Goal: Task Accomplishment & Management: Complete application form

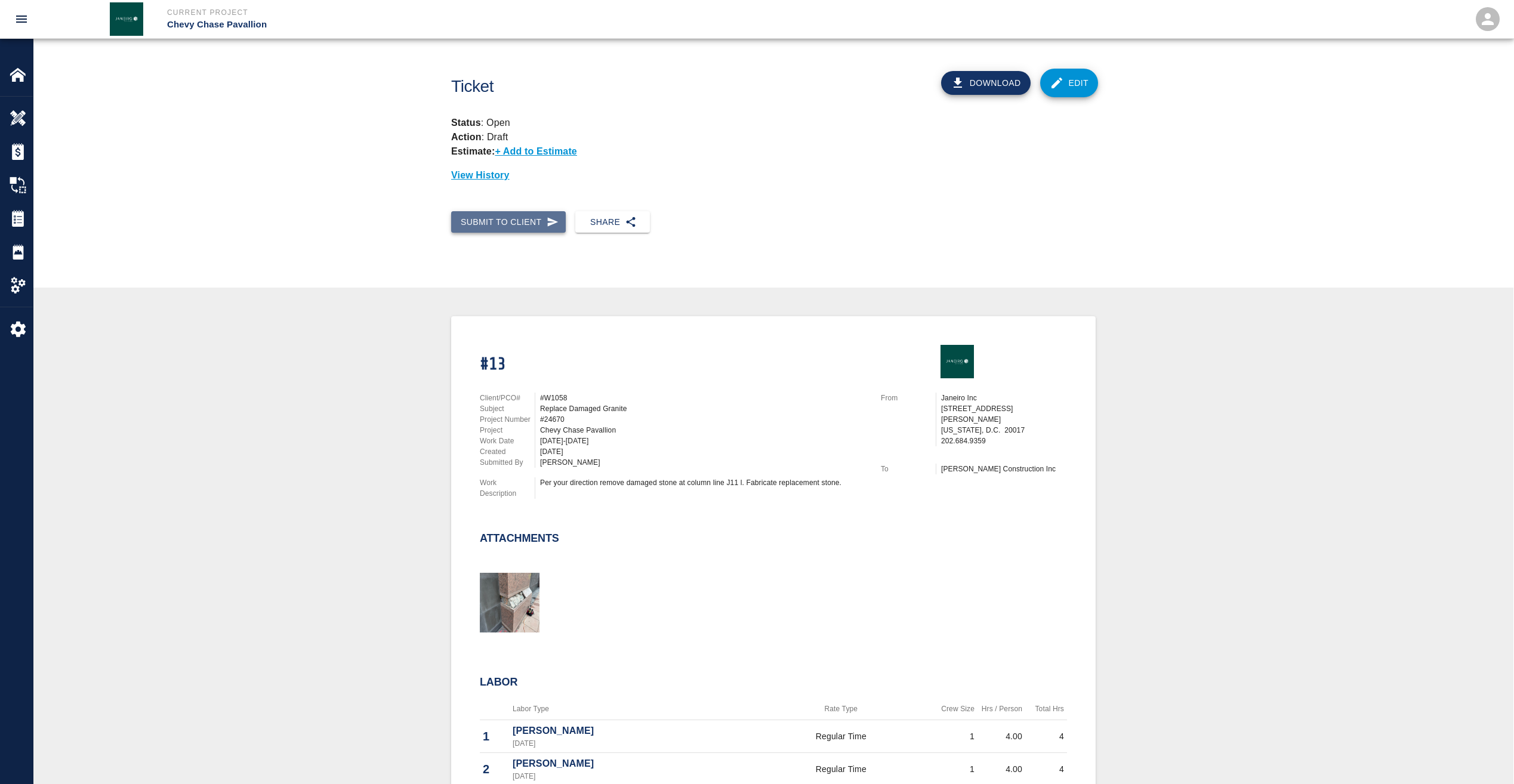
click at [511, 225] on button "Submit to Client" at bounding box center [509, 222] width 114 height 22
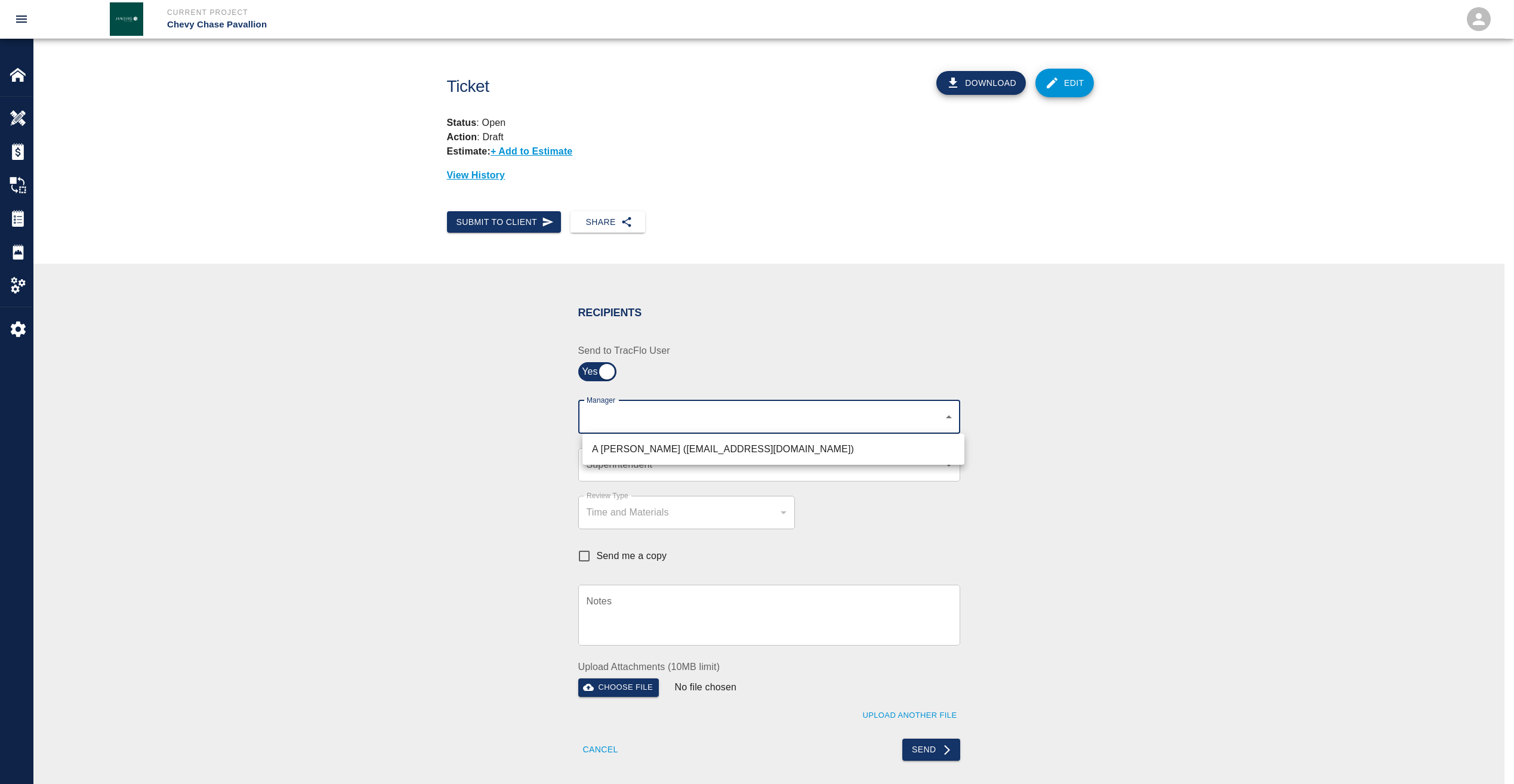
click at [607, 421] on body "Current Project Chevy Chase Pavallion Home Chevy Chase Pavallion Overview Estim…" at bounding box center [757, 392] width 1514 height 784
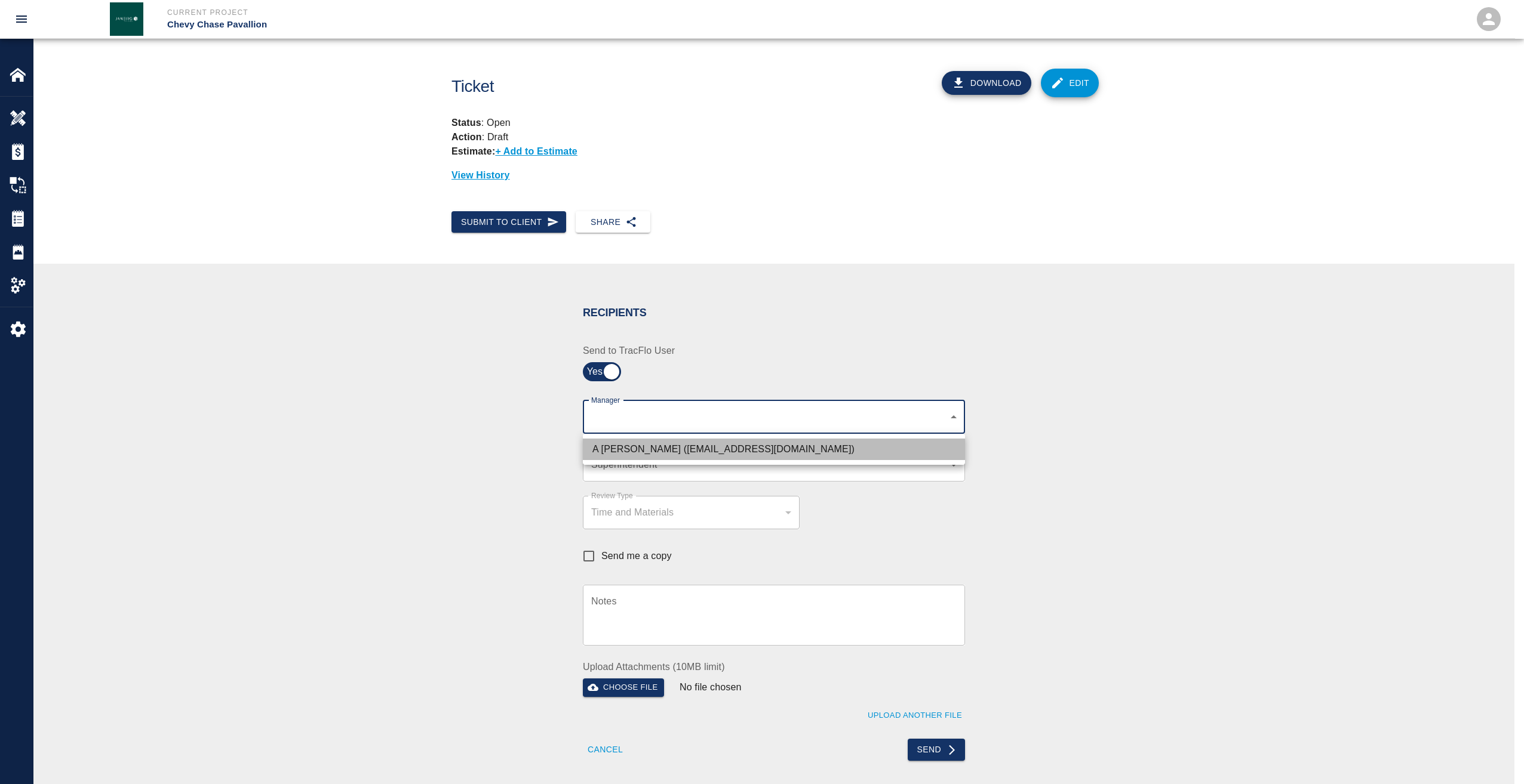
click at [610, 451] on li "A [PERSON_NAME] ([EMAIL_ADDRESS][DOMAIN_NAME])" at bounding box center [773, 449] width 382 height 21
type input "9bffa239-15ce-4edf-bf52-fac04538929a"
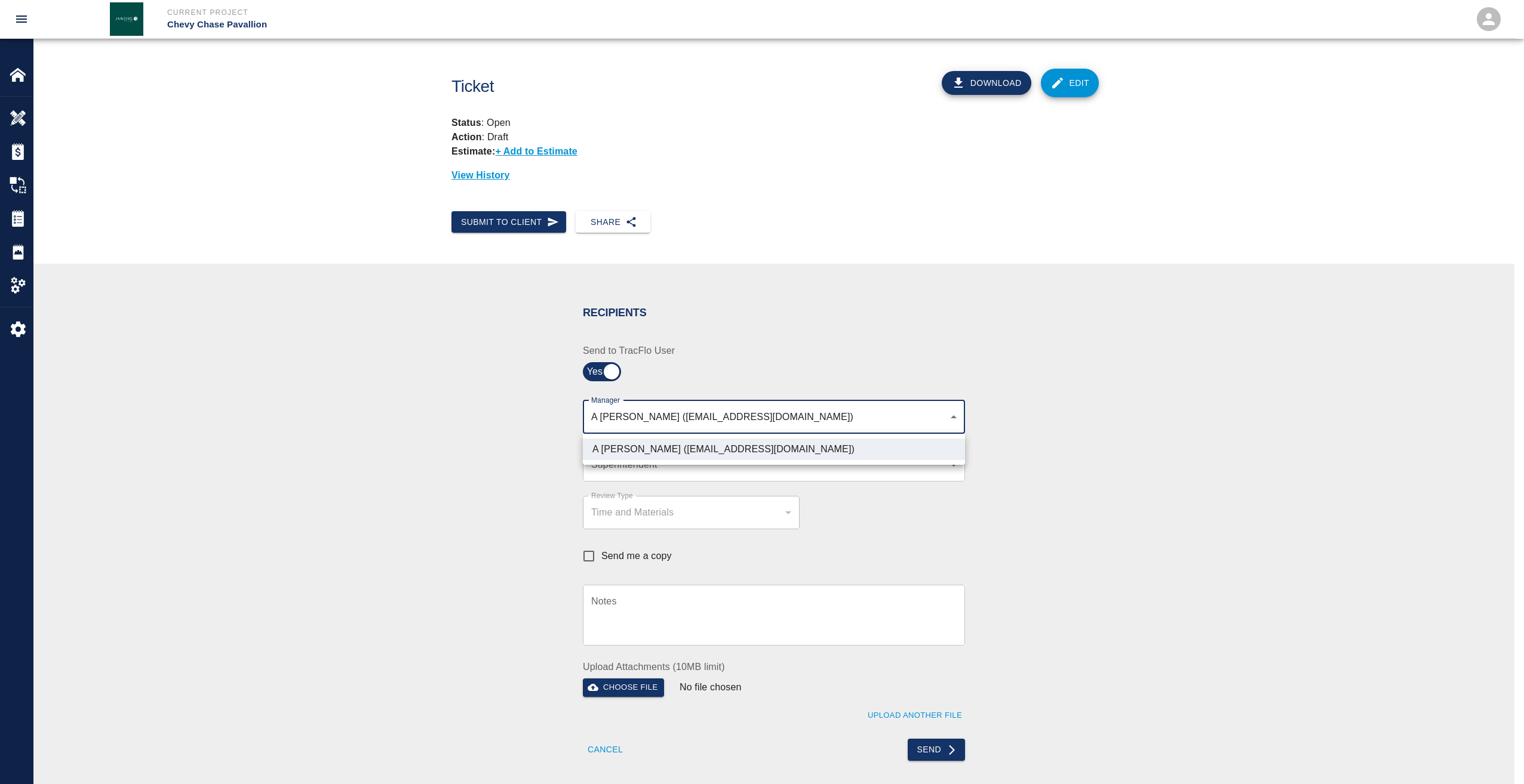
click at [608, 469] on div at bounding box center [762, 392] width 1524 height 784
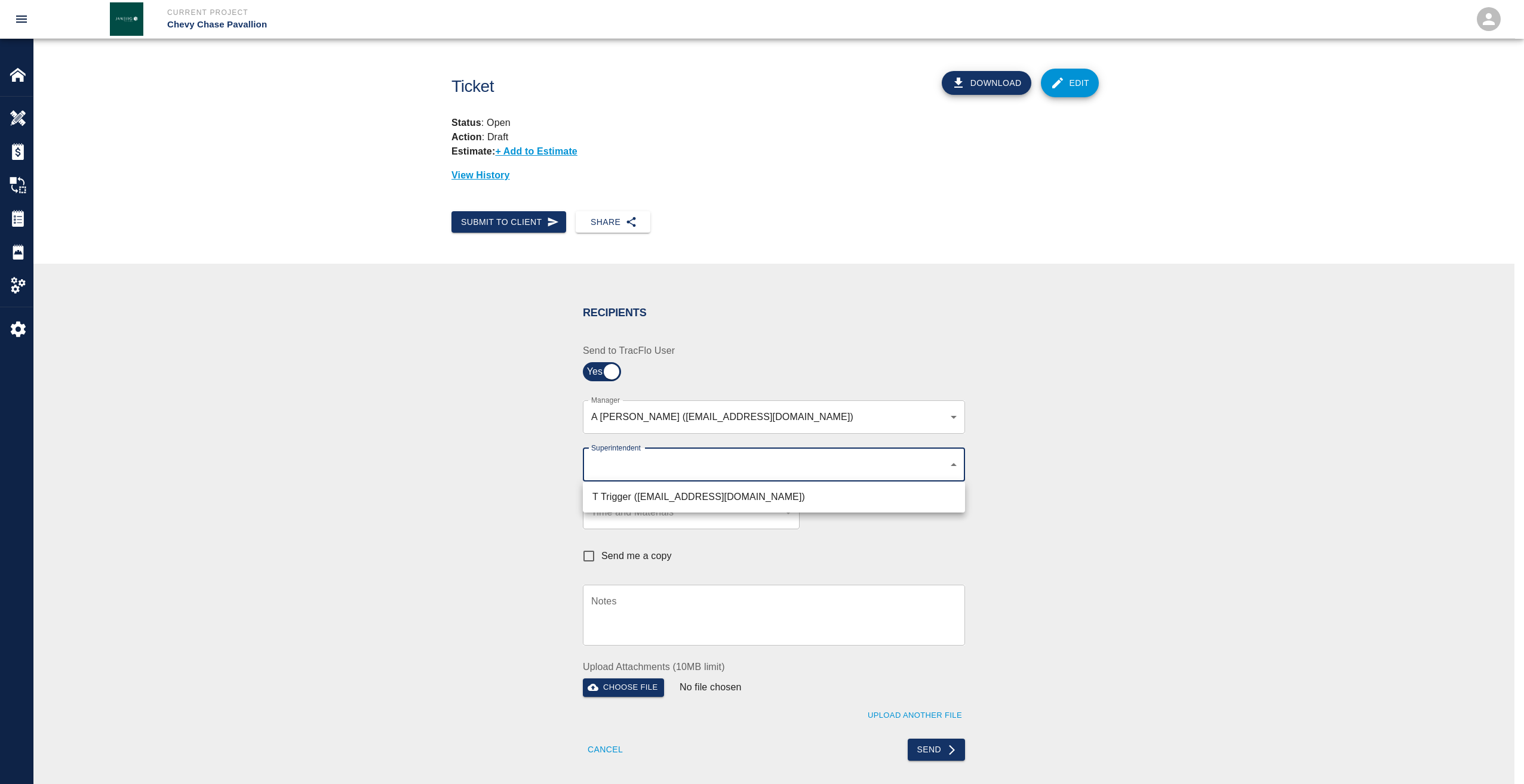
click at [608, 465] on body "Current Project Chevy Chase Pavallion Home Chevy Chase Pavallion Overview Estim…" at bounding box center [762, 392] width 1524 height 784
click at [613, 499] on li "T Trigger ([EMAIL_ADDRESS][DOMAIN_NAME])" at bounding box center [773, 497] width 382 height 21
type input "b74f133e-1e2f-49a5-b092-b475d5c6f6c3"
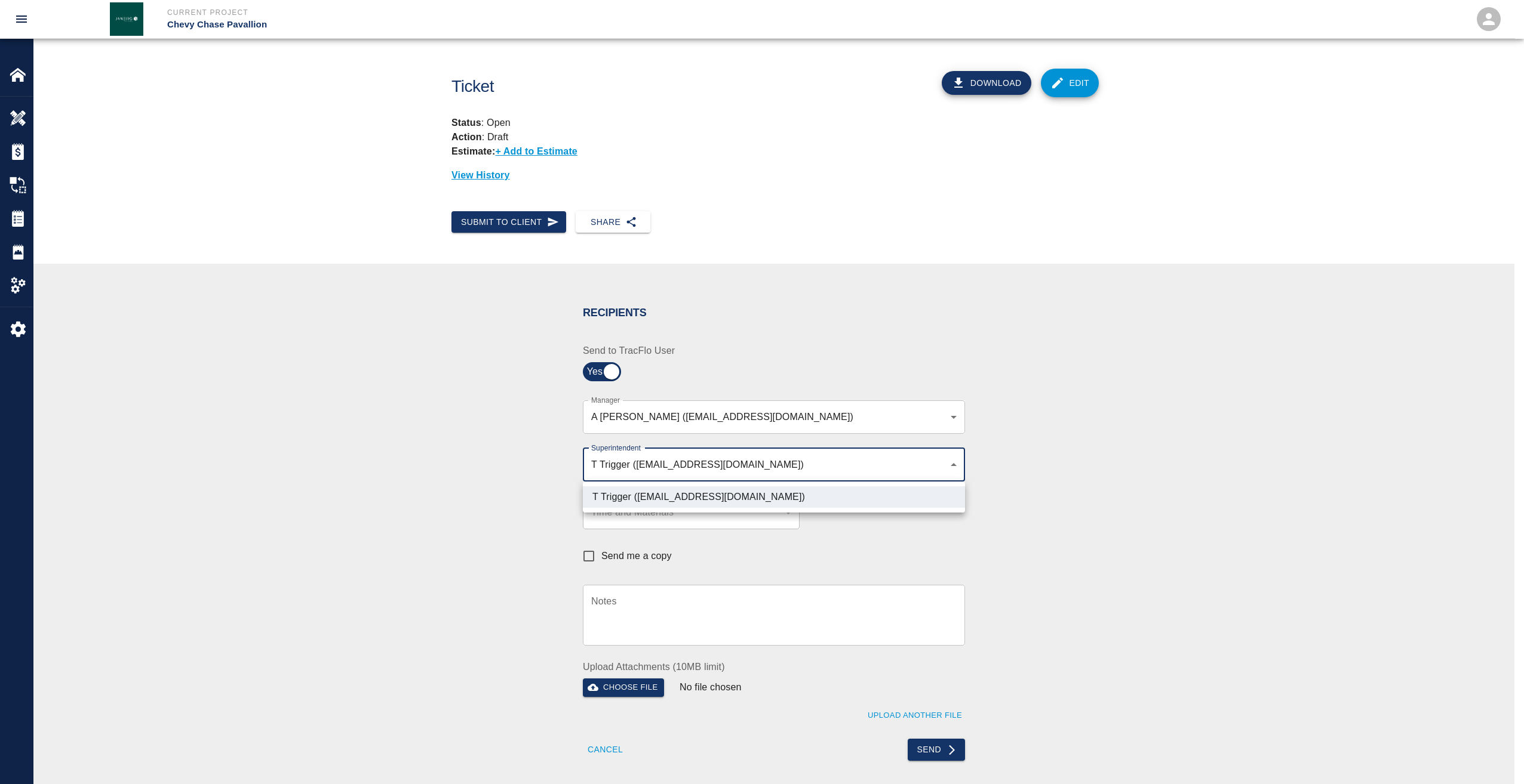
click at [925, 748] on div at bounding box center [762, 392] width 1524 height 784
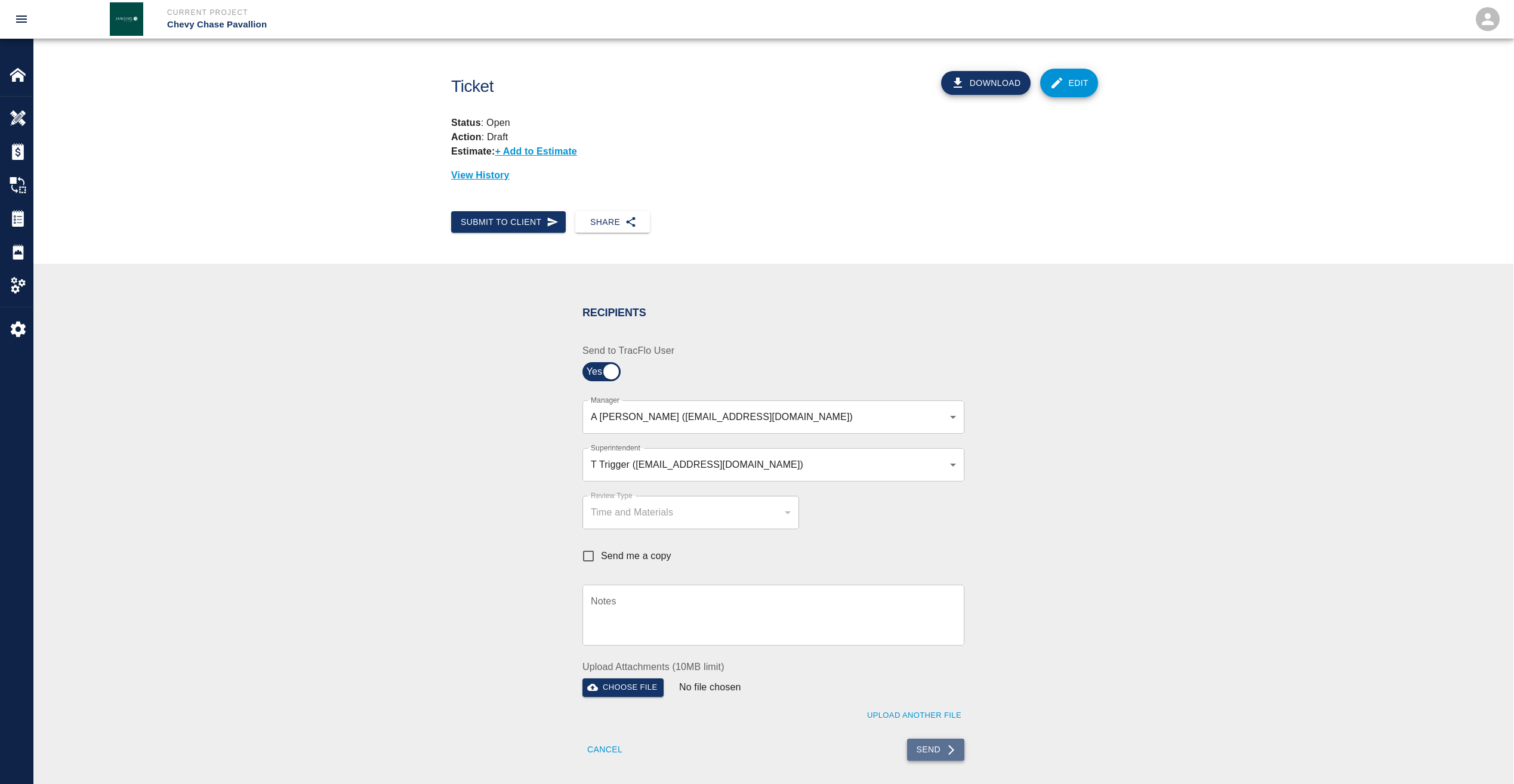
click at [939, 743] on button "Send" at bounding box center [936, 750] width 58 height 22
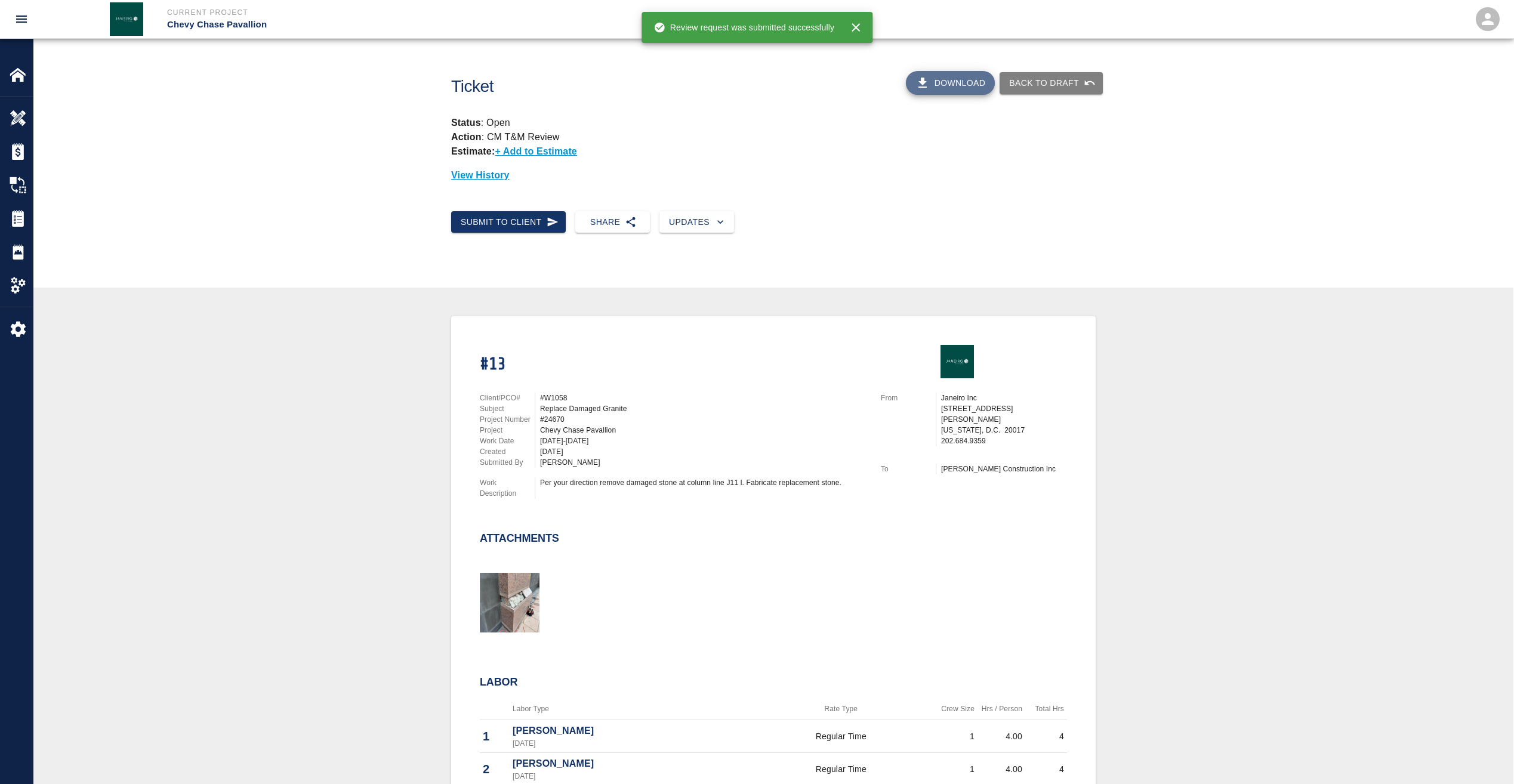
click at [958, 88] on button "Download" at bounding box center [951, 83] width 89 height 24
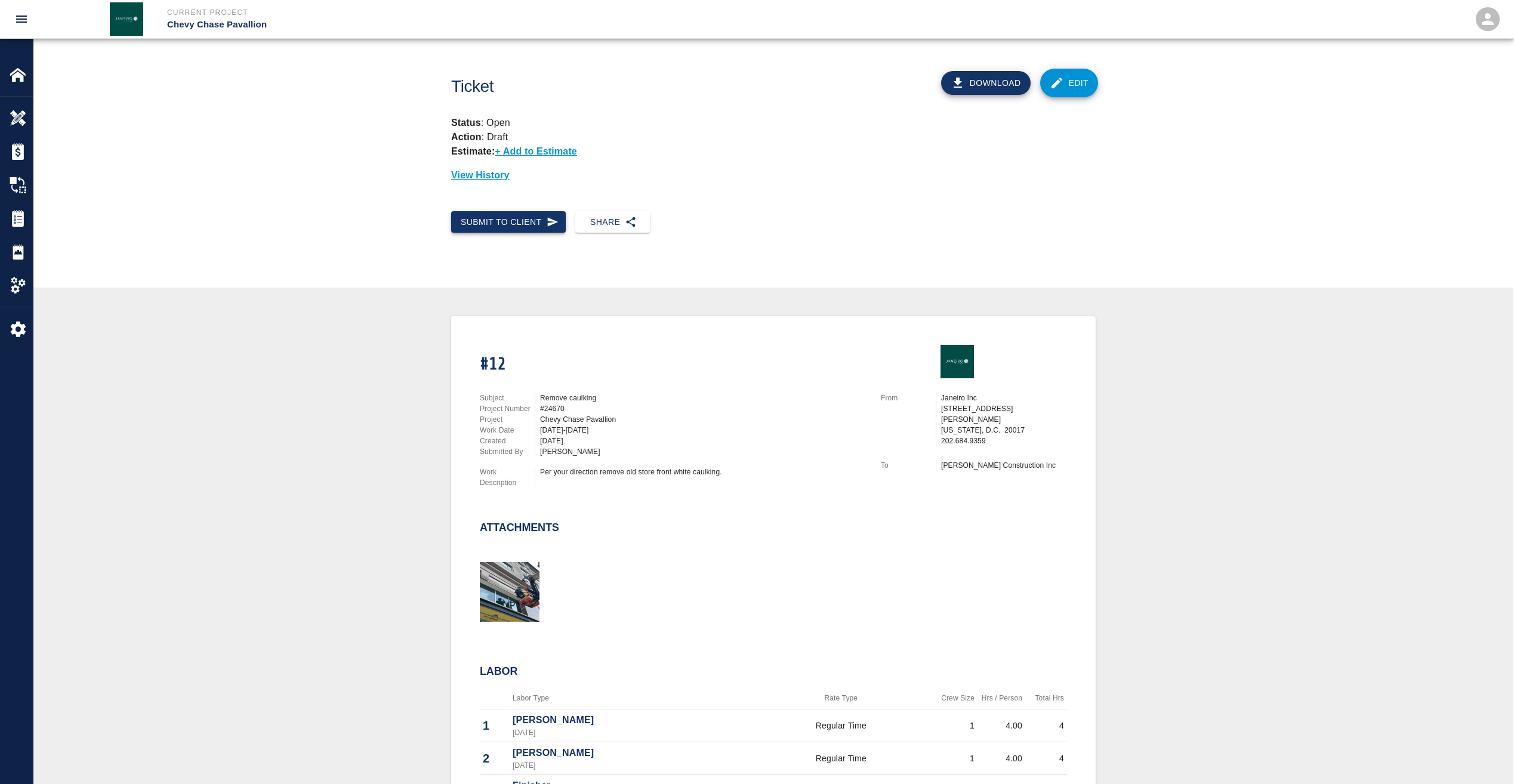
click at [512, 221] on button "Submit to Client" at bounding box center [509, 222] width 114 height 22
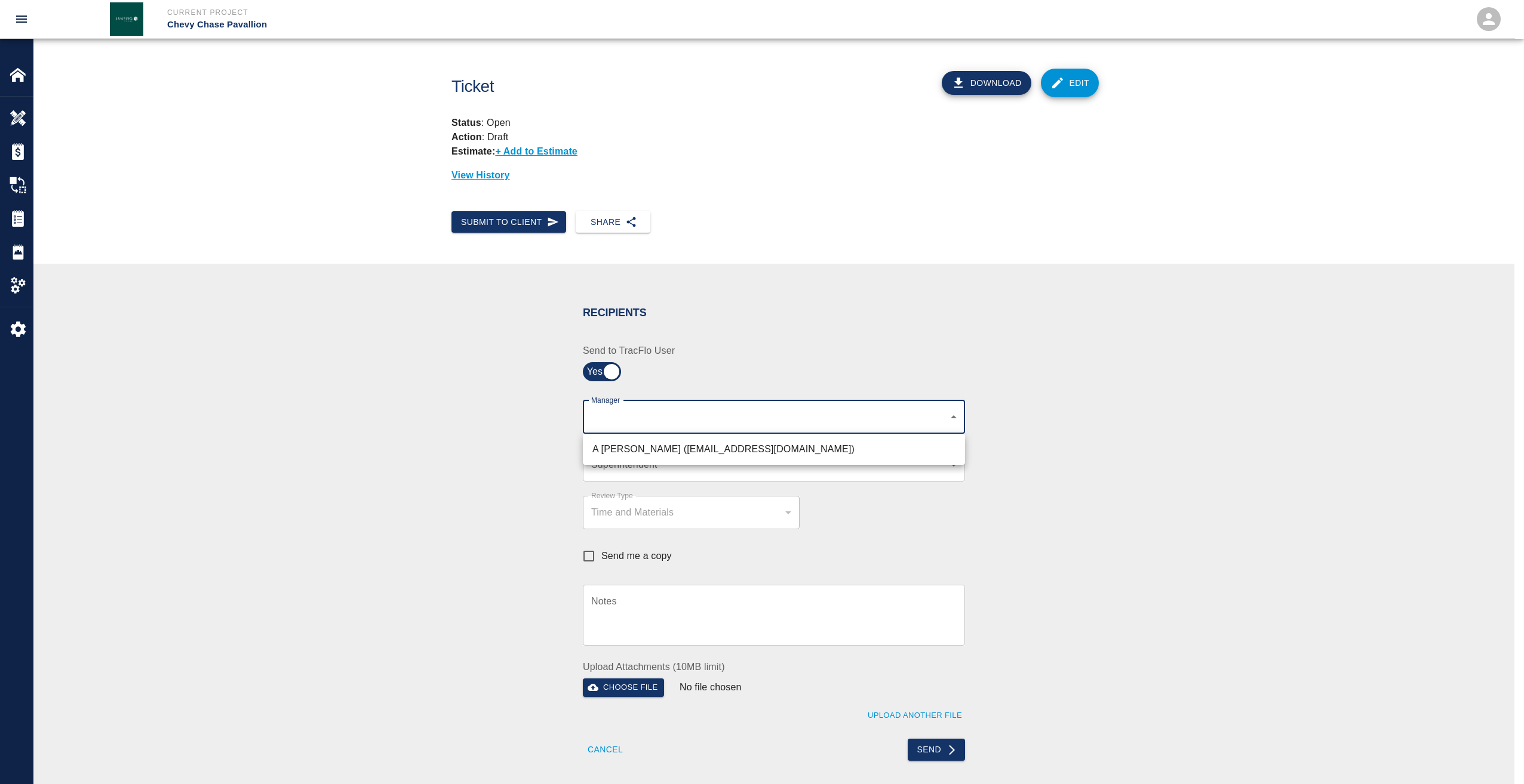
click at [607, 416] on body "Current Project Chevy Chase Pavallion Home Chevy Chase Pavallion Overview Estim…" at bounding box center [762, 392] width 1524 height 784
click at [611, 449] on li "A [PERSON_NAME] ([EMAIL_ADDRESS][DOMAIN_NAME])" at bounding box center [773, 449] width 382 height 21
type input "9bffa239-15ce-4edf-bf52-fac04538929a"
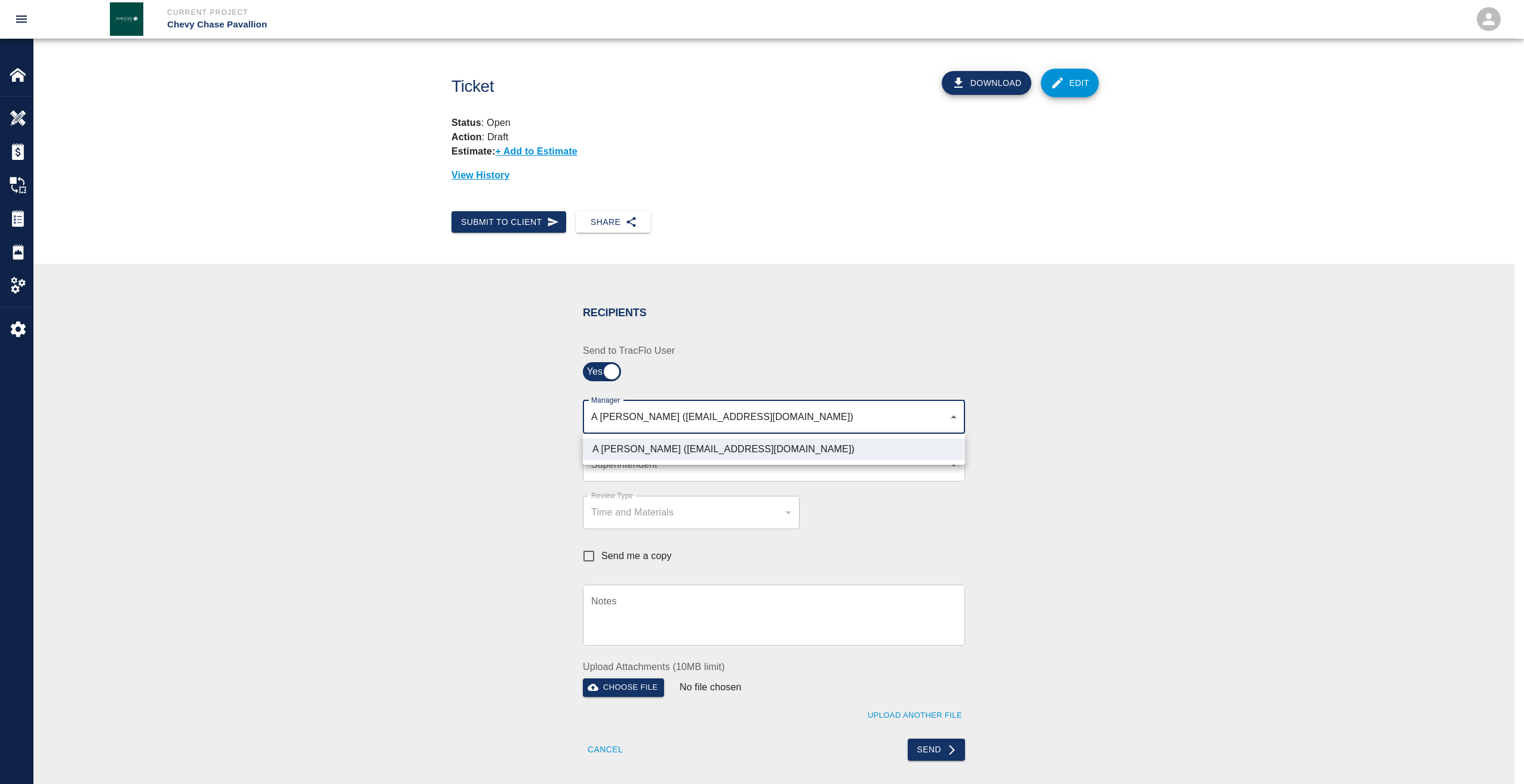
click at [613, 466] on div at bounding box center [762, 392] width 1524 height 784
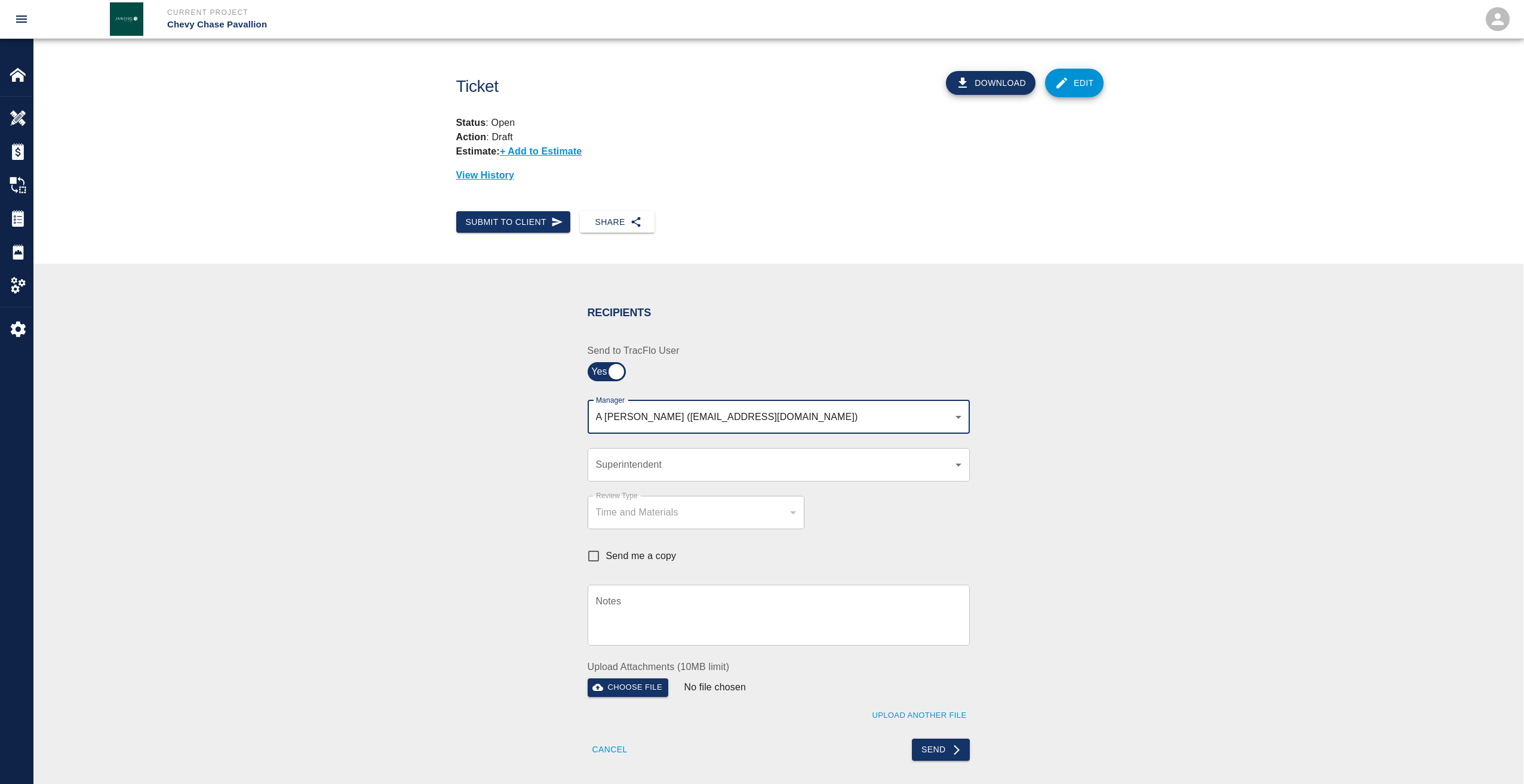
click at [613, 466] on body "Current Project Chevy Chase Pavallion Home Chevy Chase Pavallion Overview Estim…" at bounding box center [762, 392] width 1524 height 784
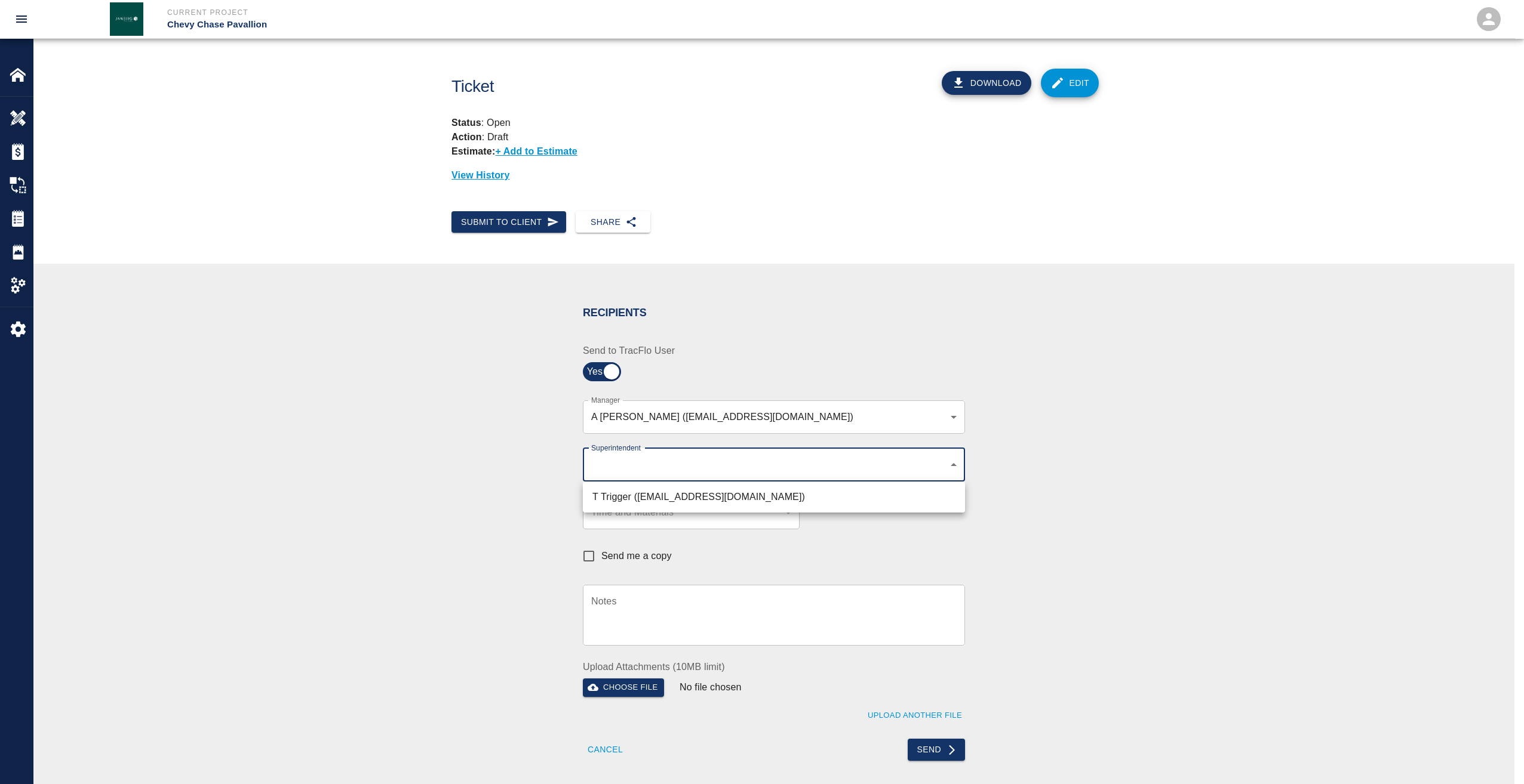
click at [614, 497] on li "T Trigger ([EMAIL_ADDRESS][DOMAIN_NAME])" at bounding box center [773, 497] width 382 height 21
type input "b74f133e-1e2f-49a5-b092-b475d5c6f6c3"
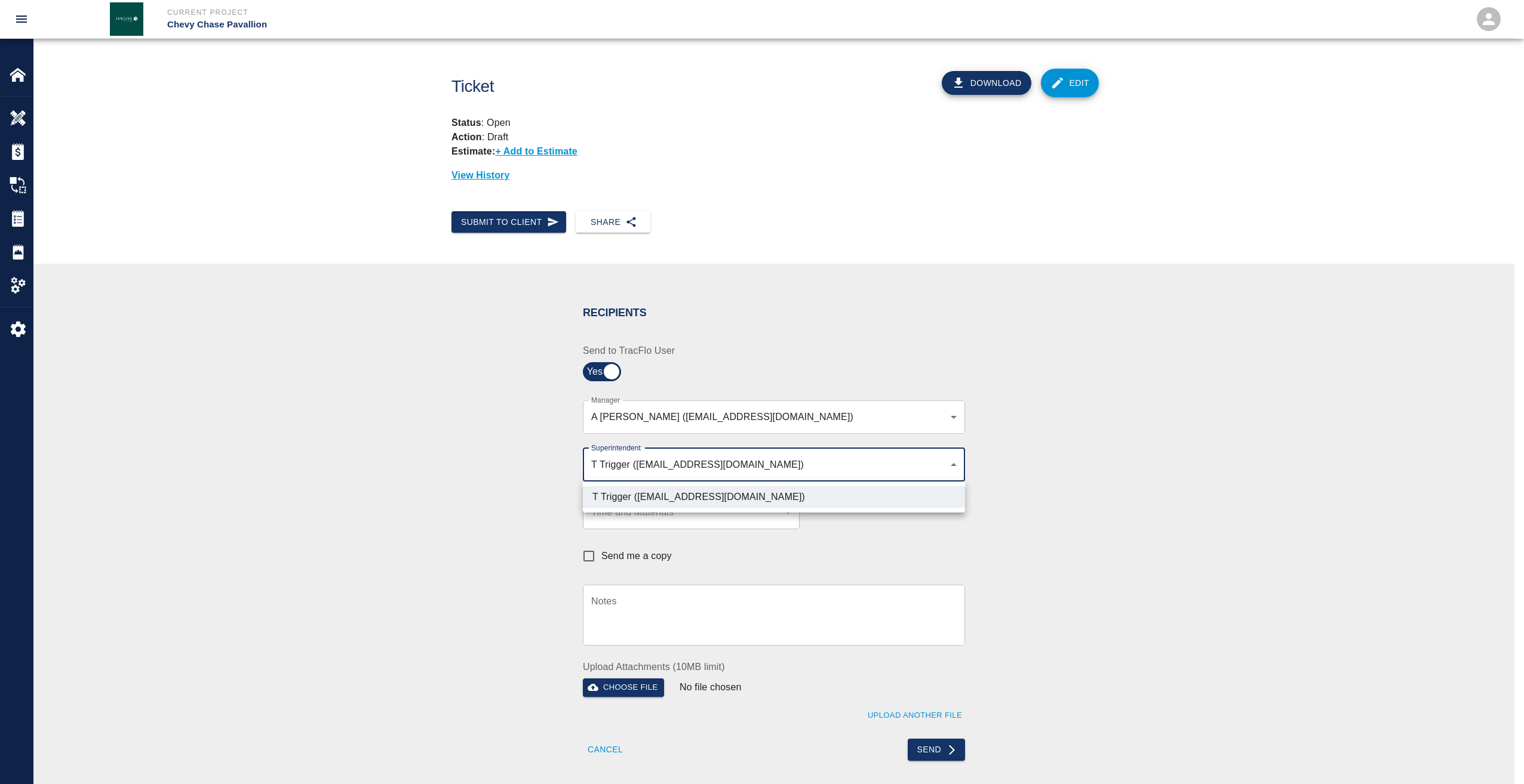
click at [719, 557] on div at bounding box center [762, 392] width 1524 height 784
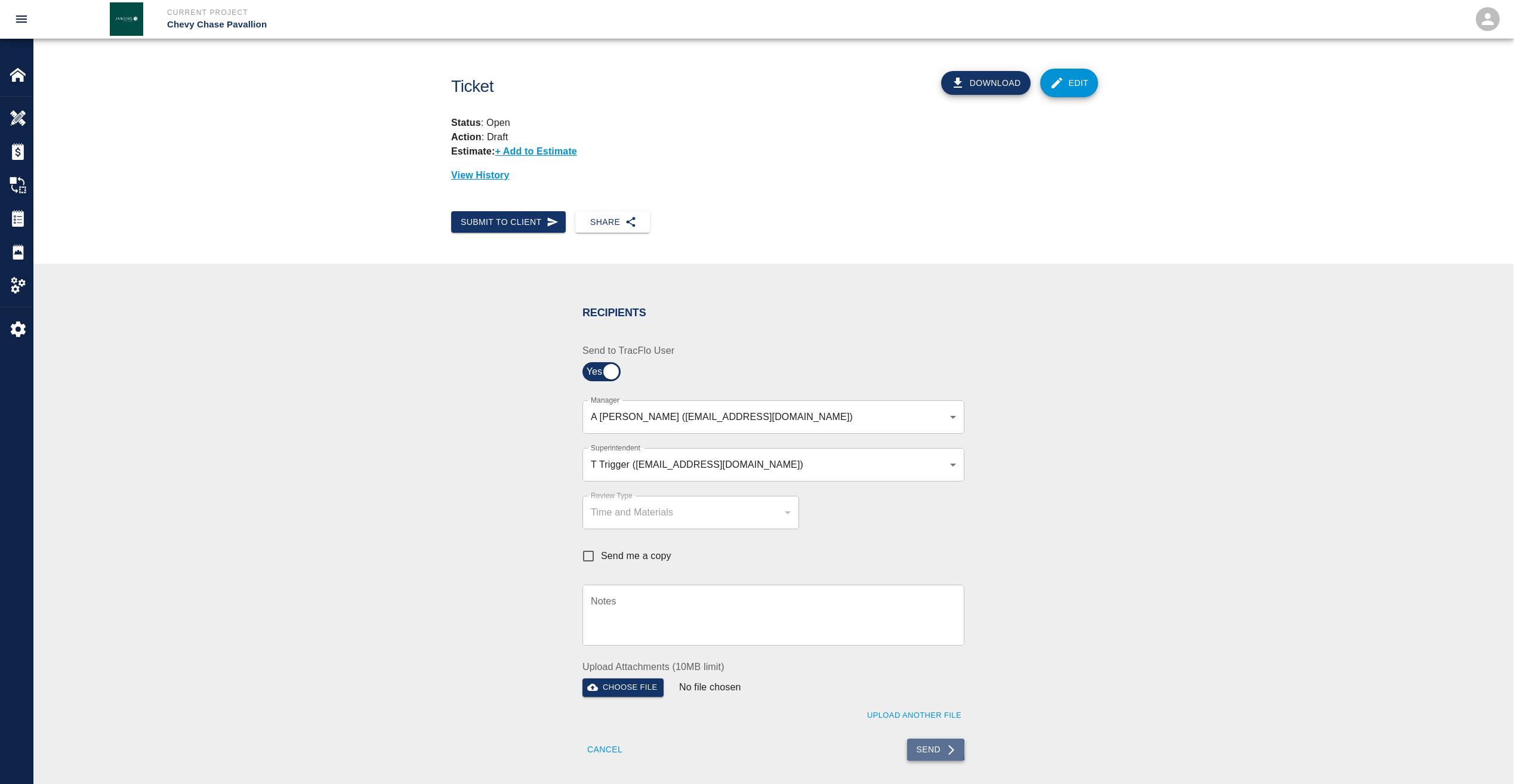
click at [930, 749] on button "Send" at bounding box center [936, 750] width 58 height 22
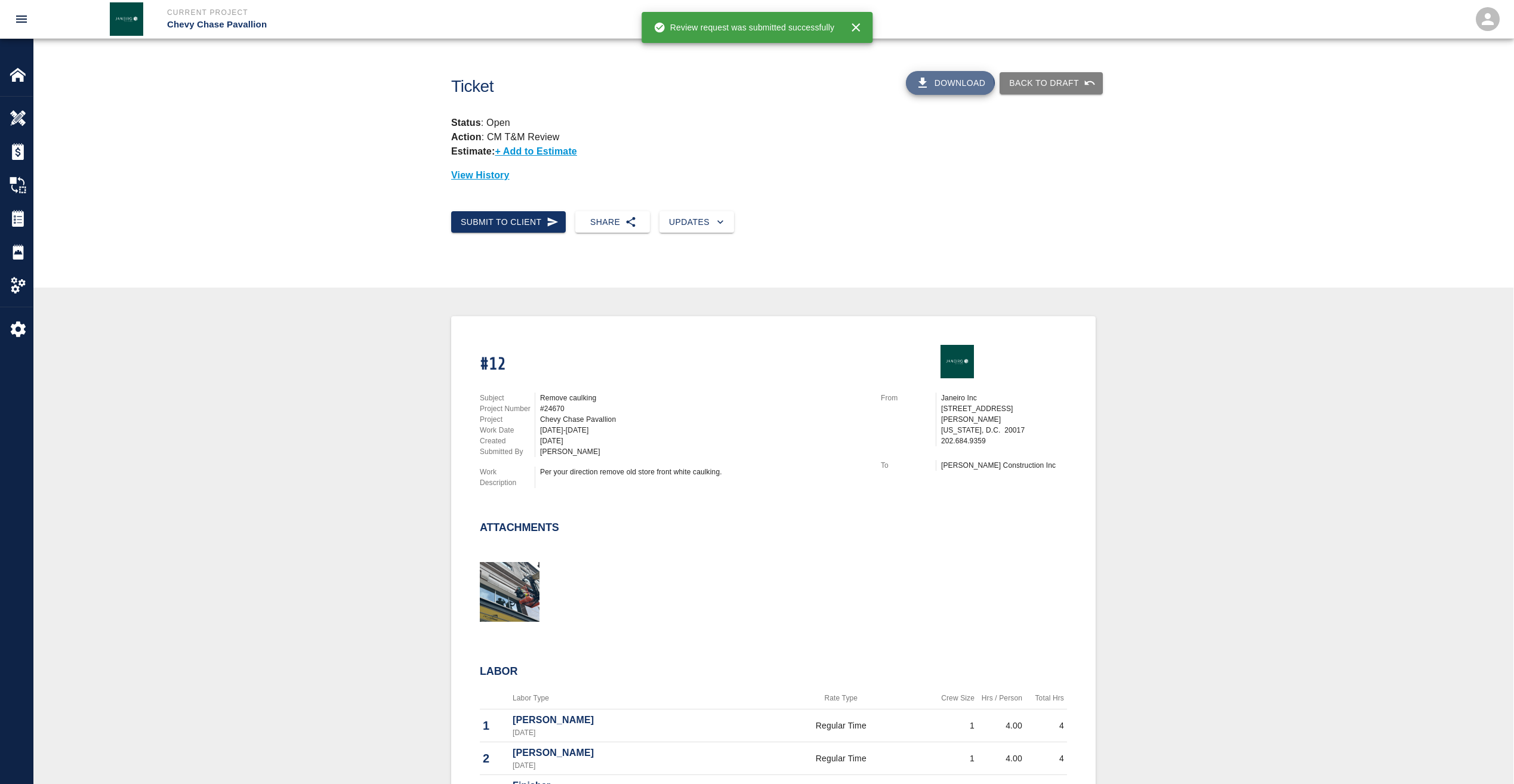
click at [947, 87] on button "Download" at bounding box center [951, 83] width 89 height 24
